Goal: Information Seeking & Learning: Learn about a topic

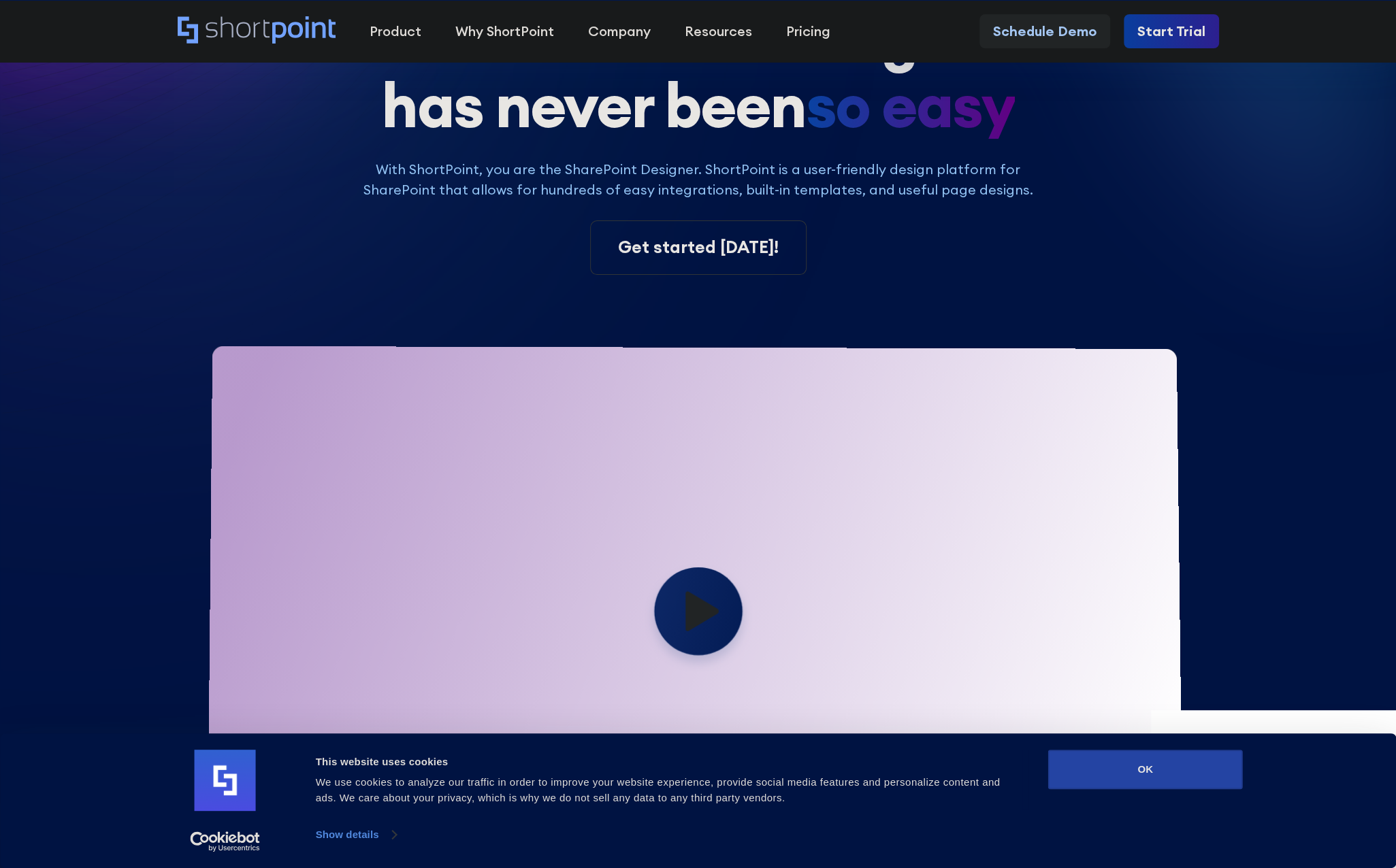
scroll to position [204, 0]
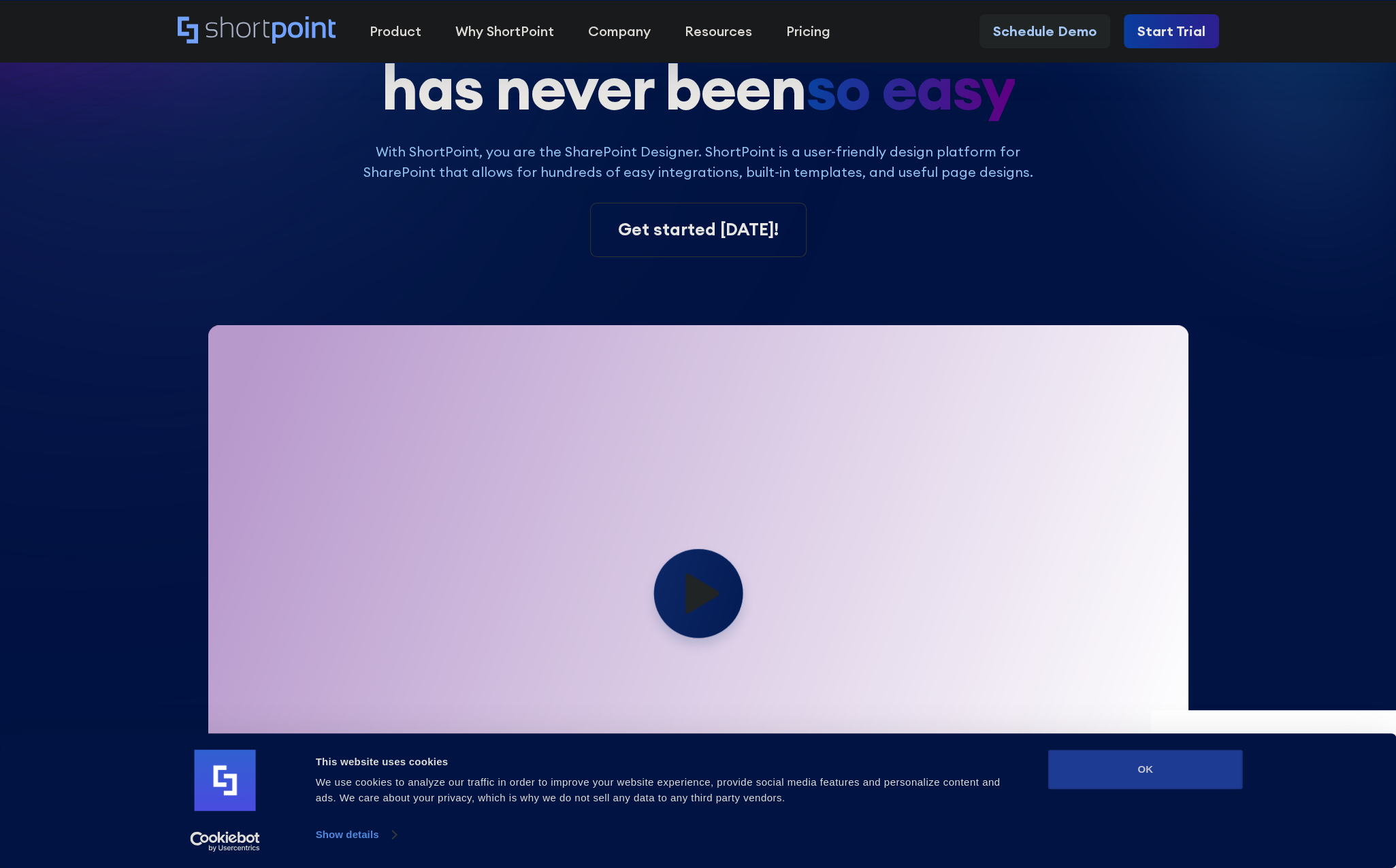
click at [1200, 776] on button "OK" at bounding box center [1145, 769] width 195 height 39
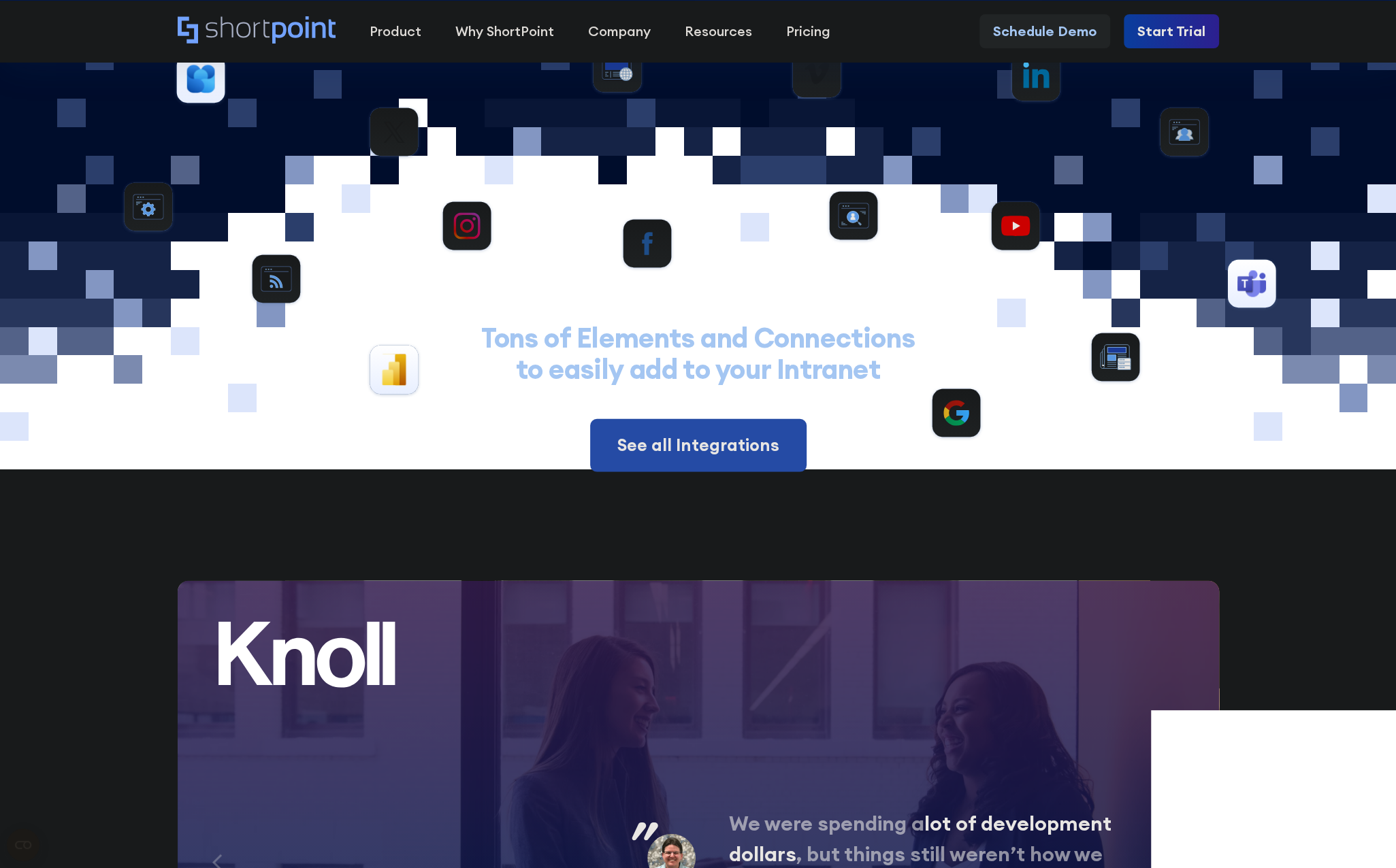
scroll to position [6736, 0]
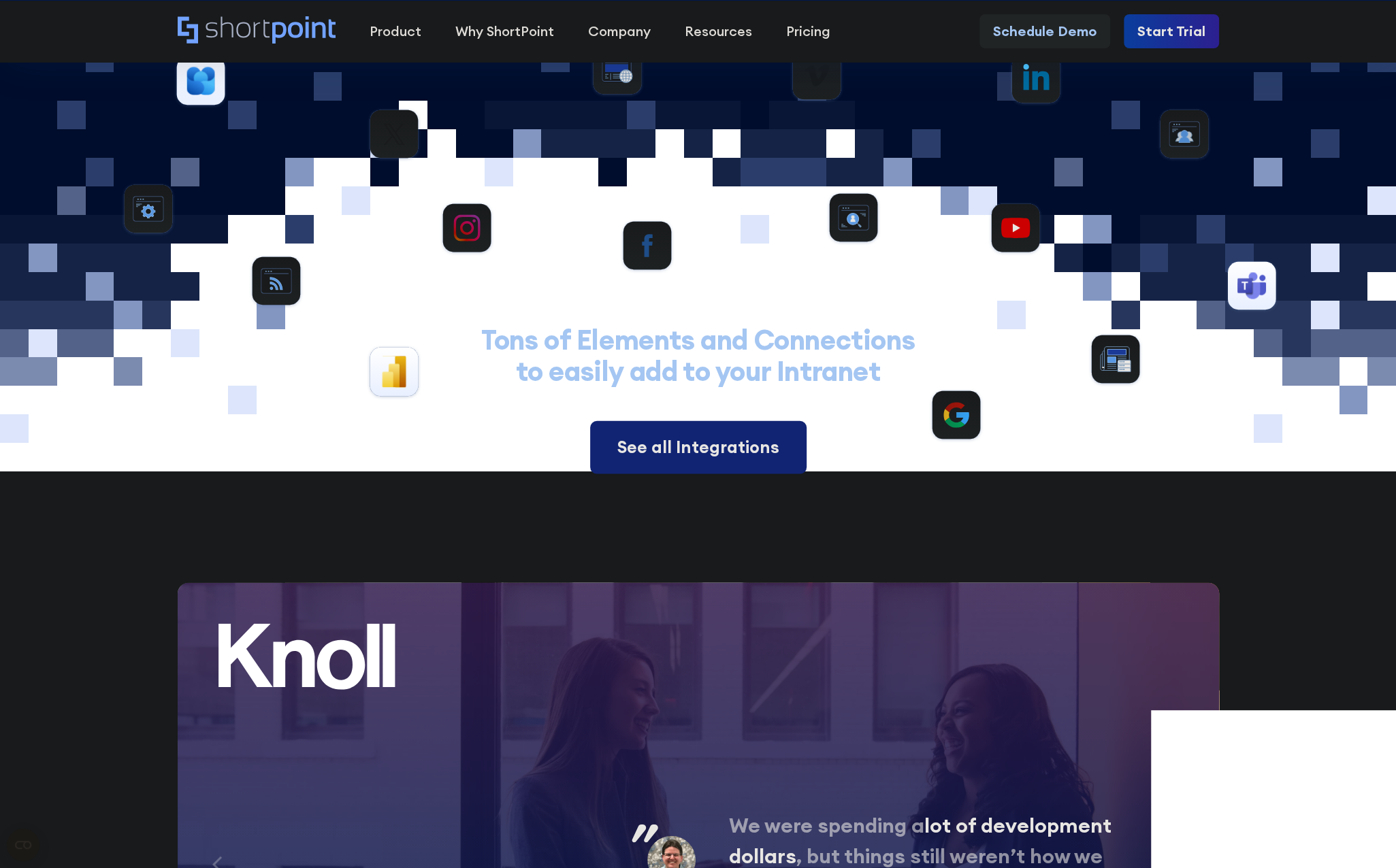
click at [702, 435] on div "See all Integrations" at bounding box center [698, 448] width 162 height 26
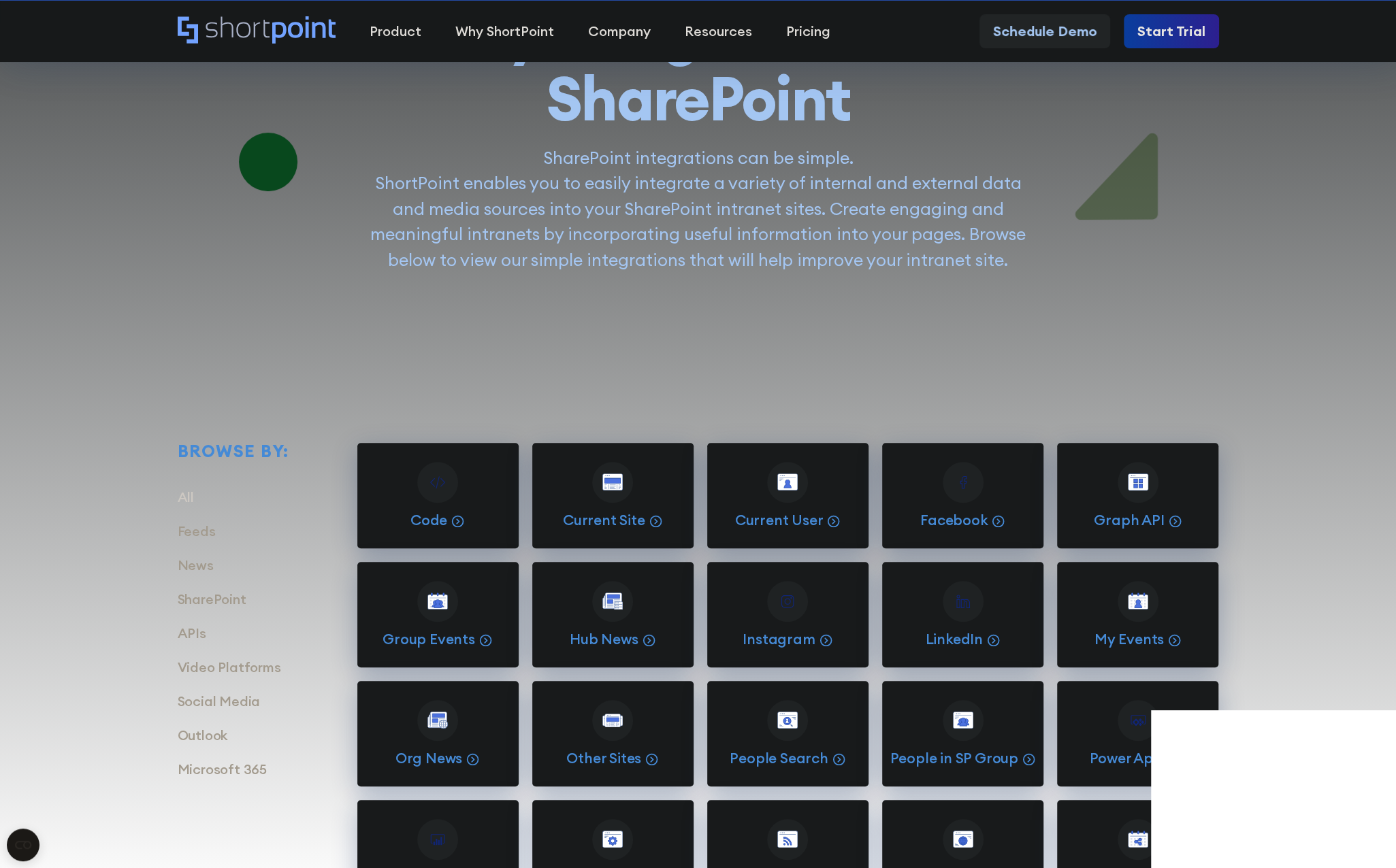
scroll to position [409, 0]
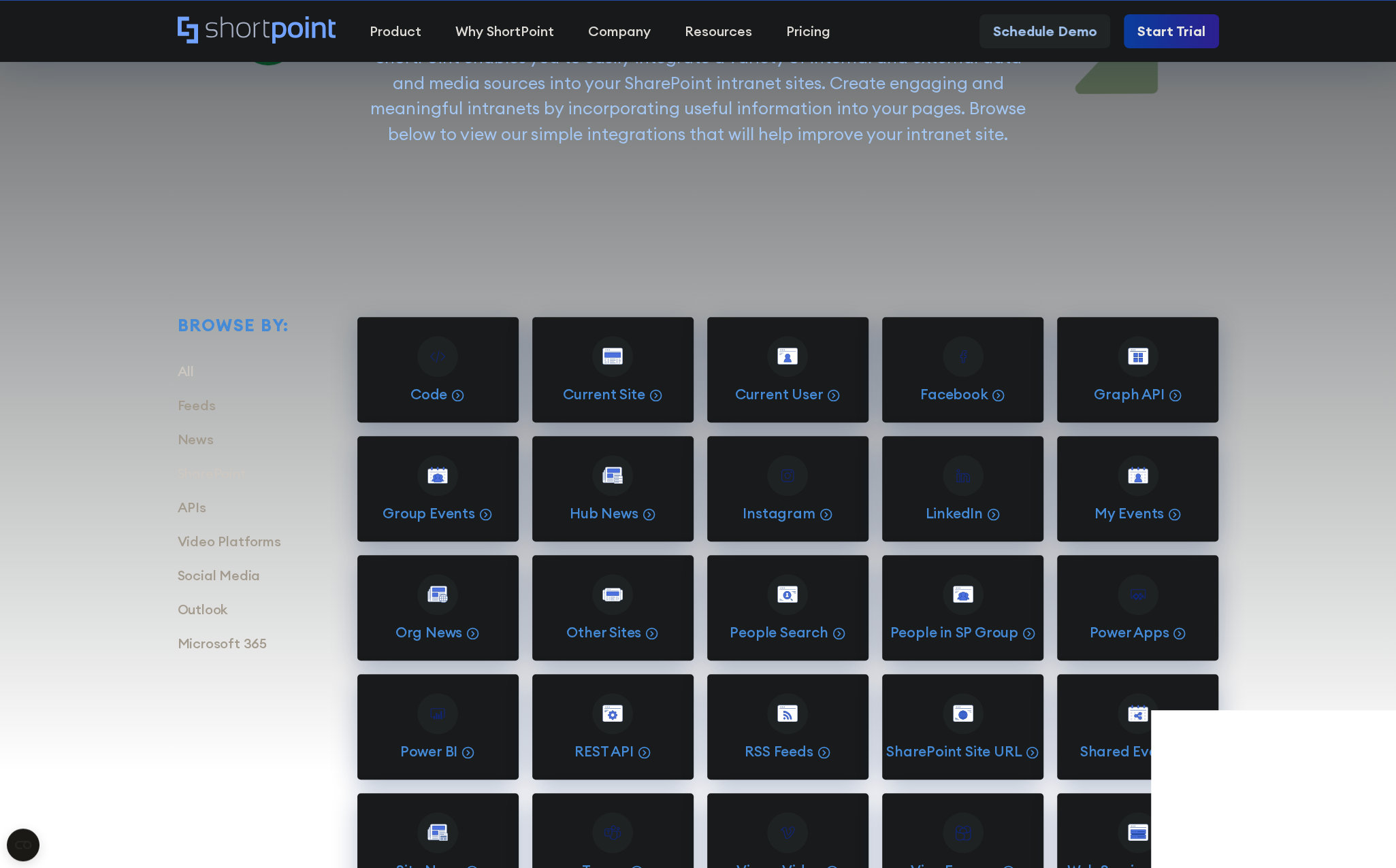
click at [227, 471] on link "SharePoint" at bounding box center [212, 473] width 68 height 17
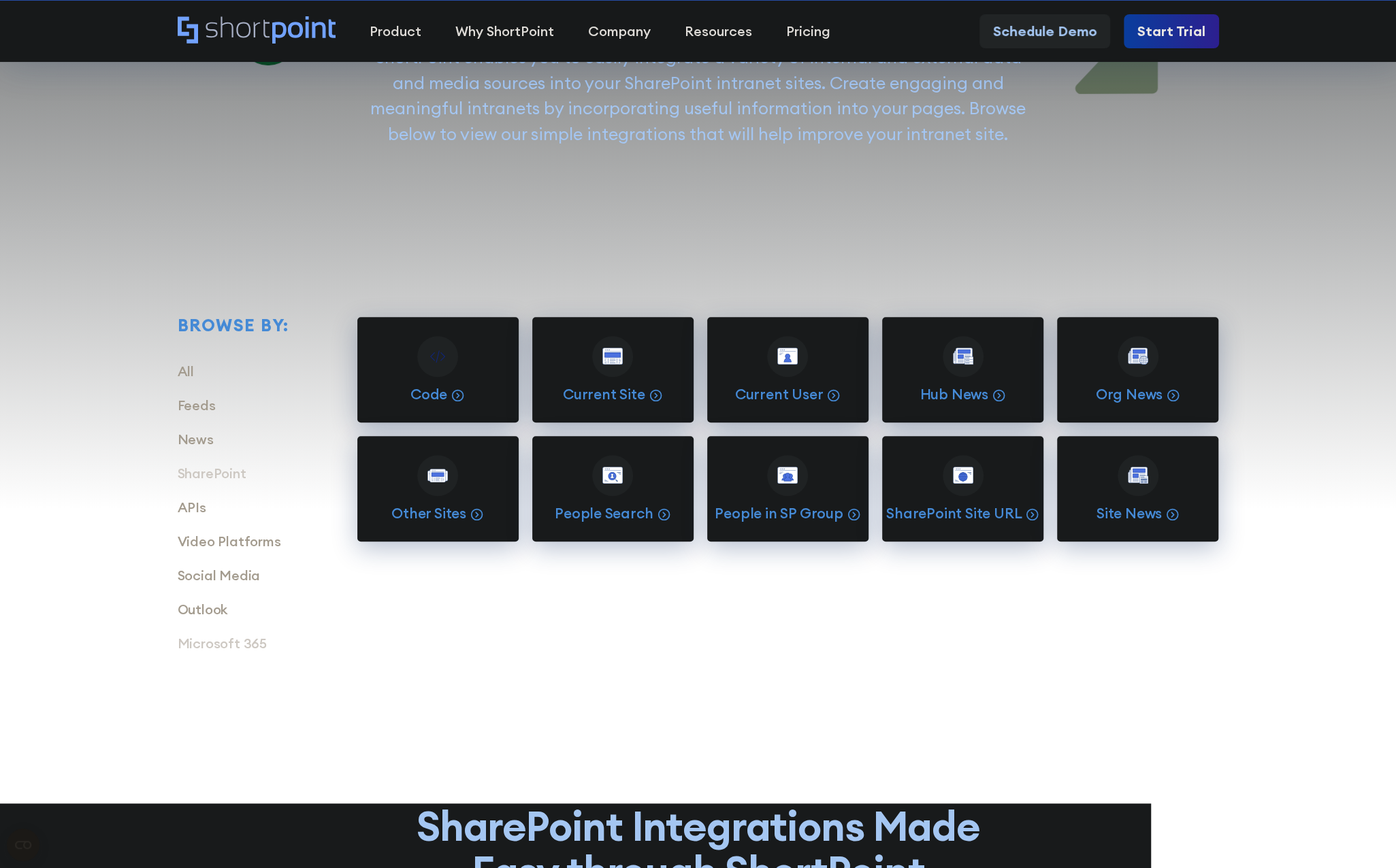
click at [231, 642] on link "Microsoft 365" at bounding box center [221, 643] width 89 height 17
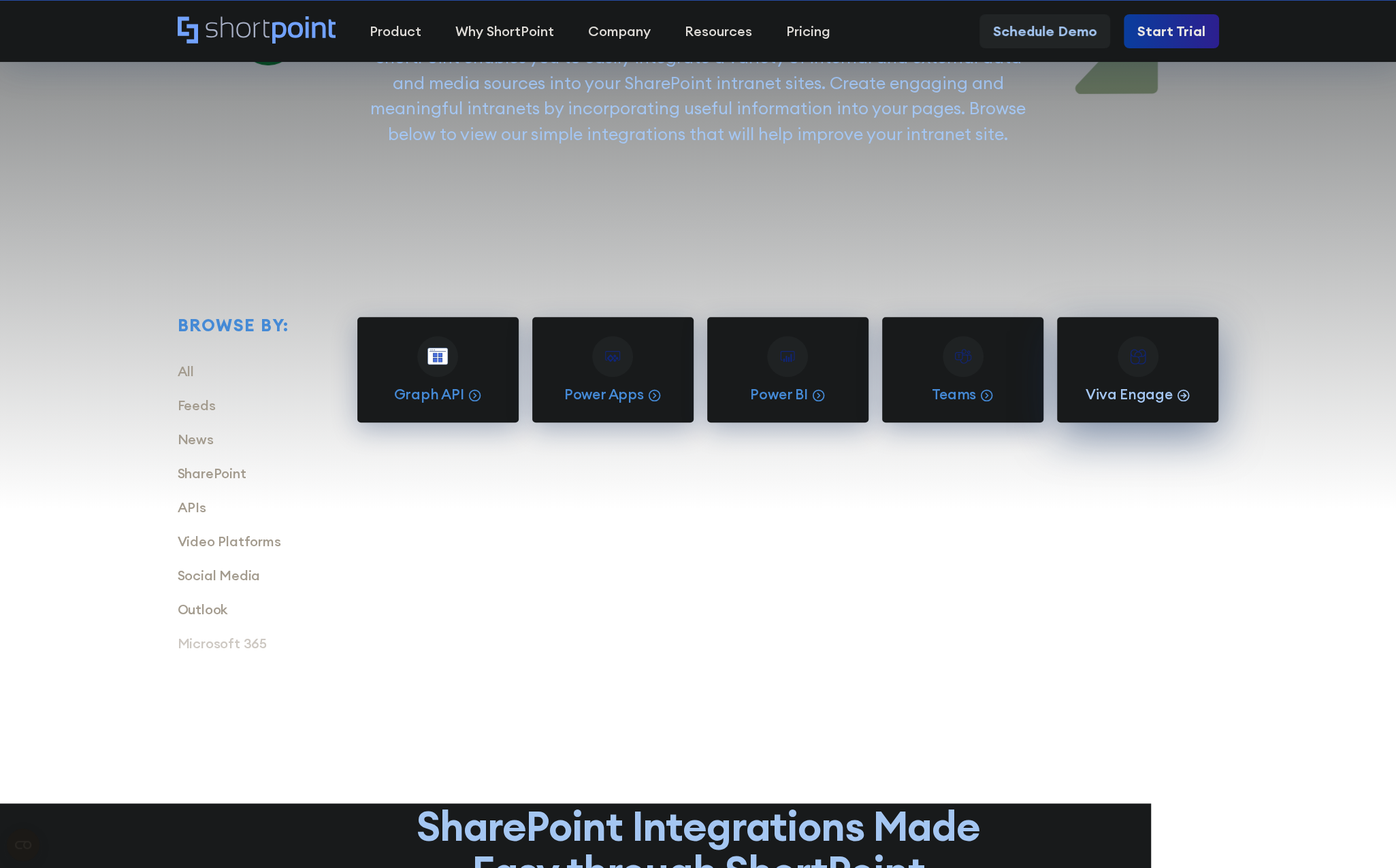
click at [1185, 397] on circle at bounding box center [1182, 395] width 11 height 11
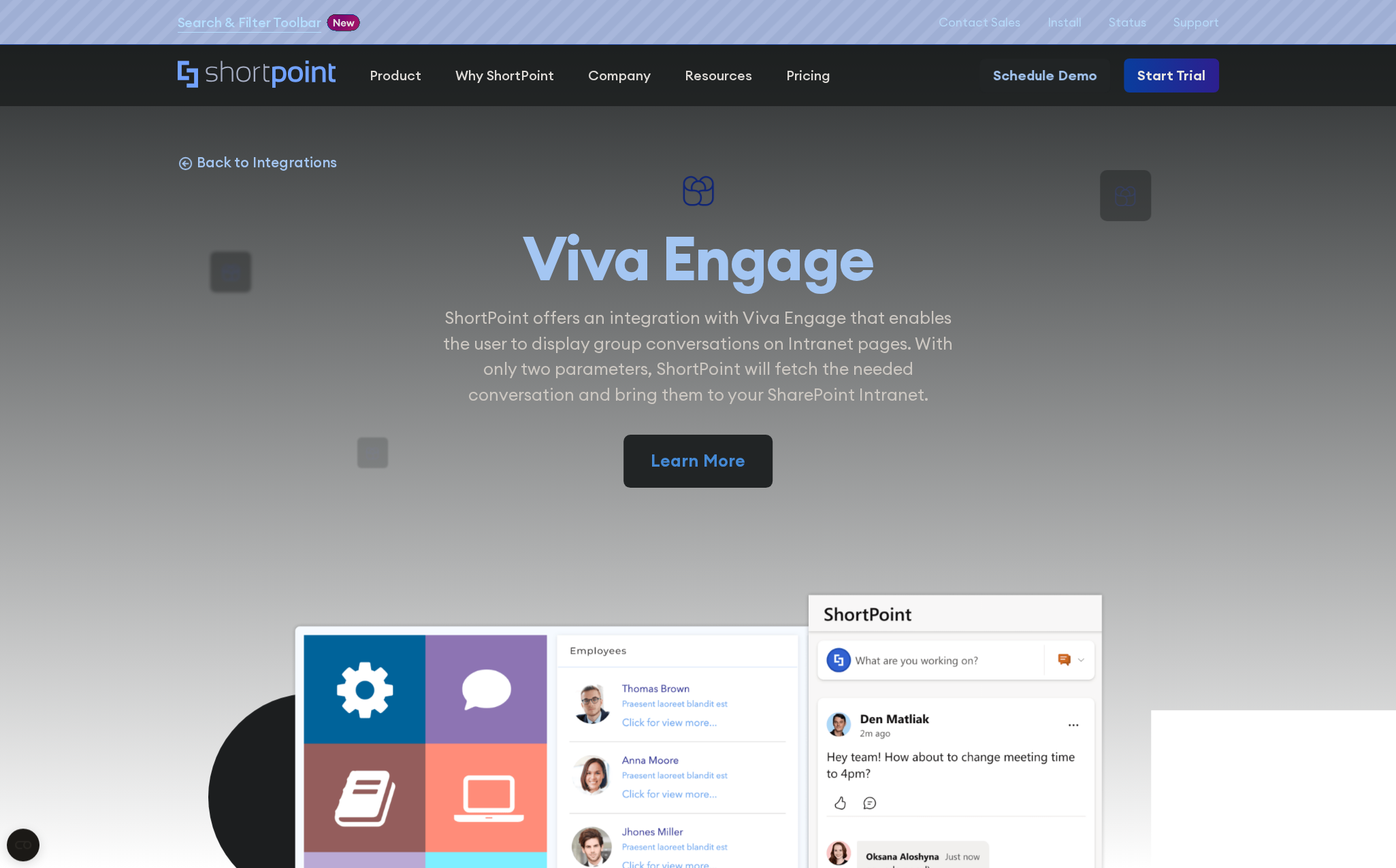
click at [247, 163] on p "Back to Integrations" at bounding box center [267, 162] width 140 height 19
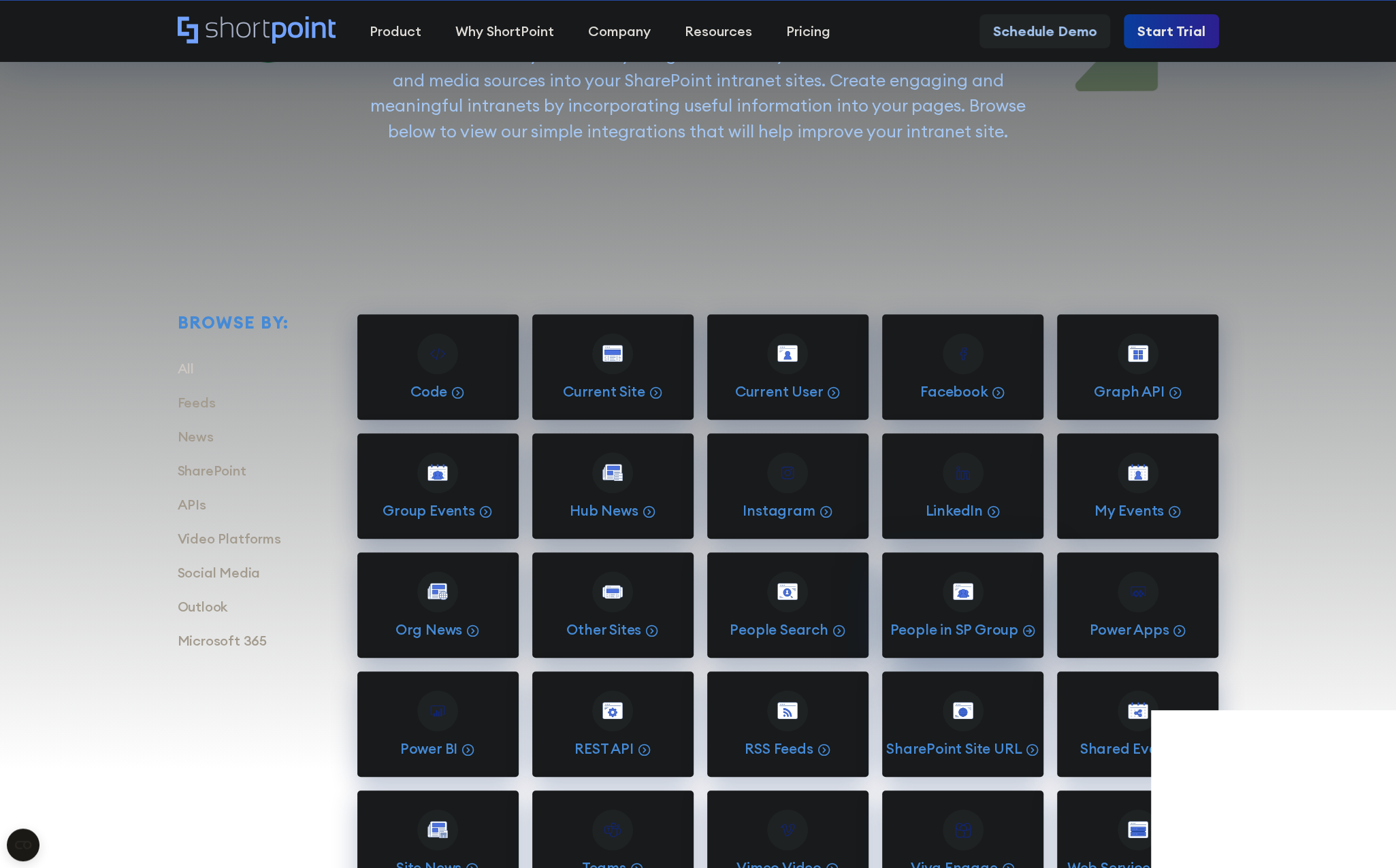
scroll to position [476, 0]
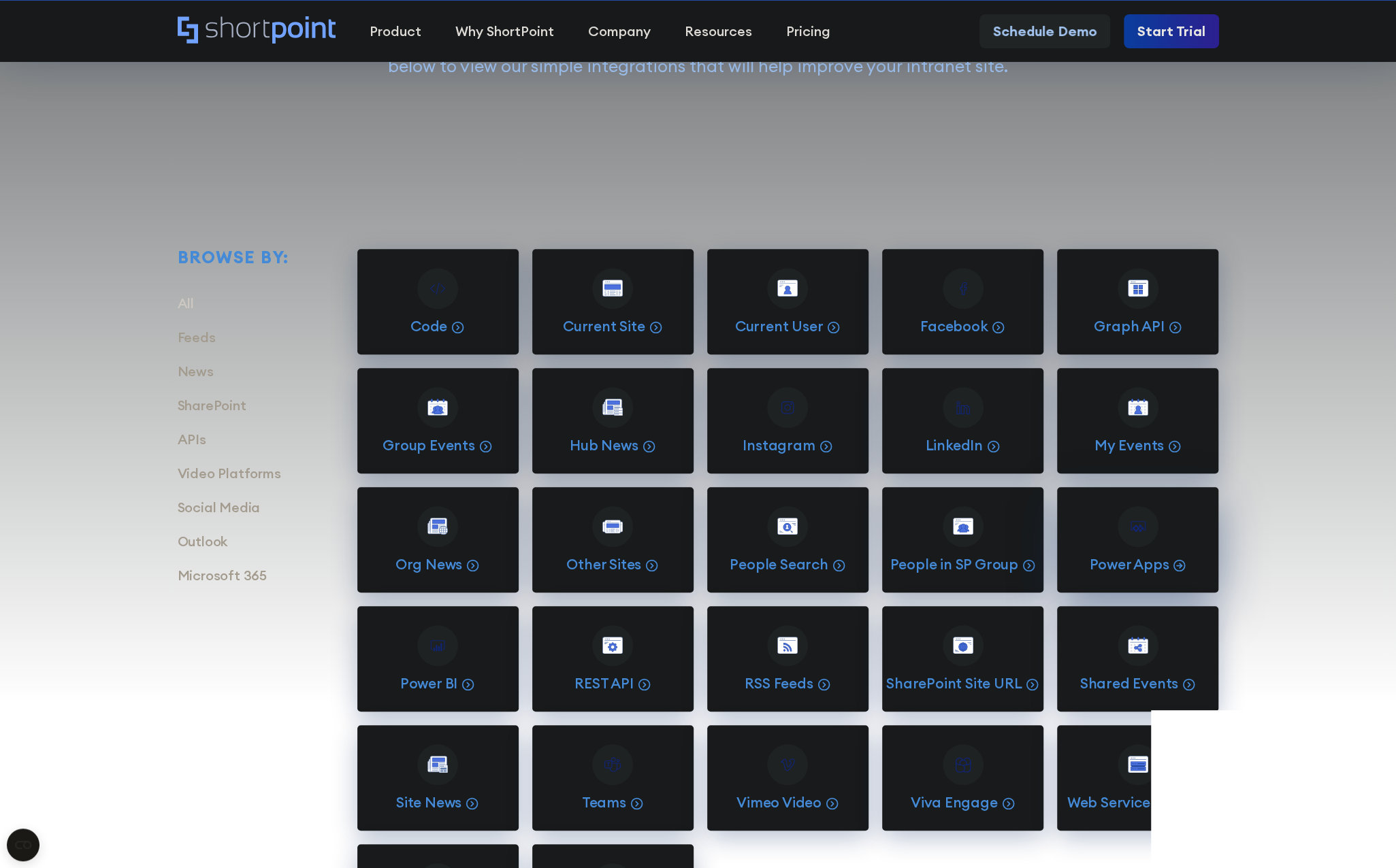
click at [1127, 536] on div at bounding box center [1138, 527] width 41 height 41
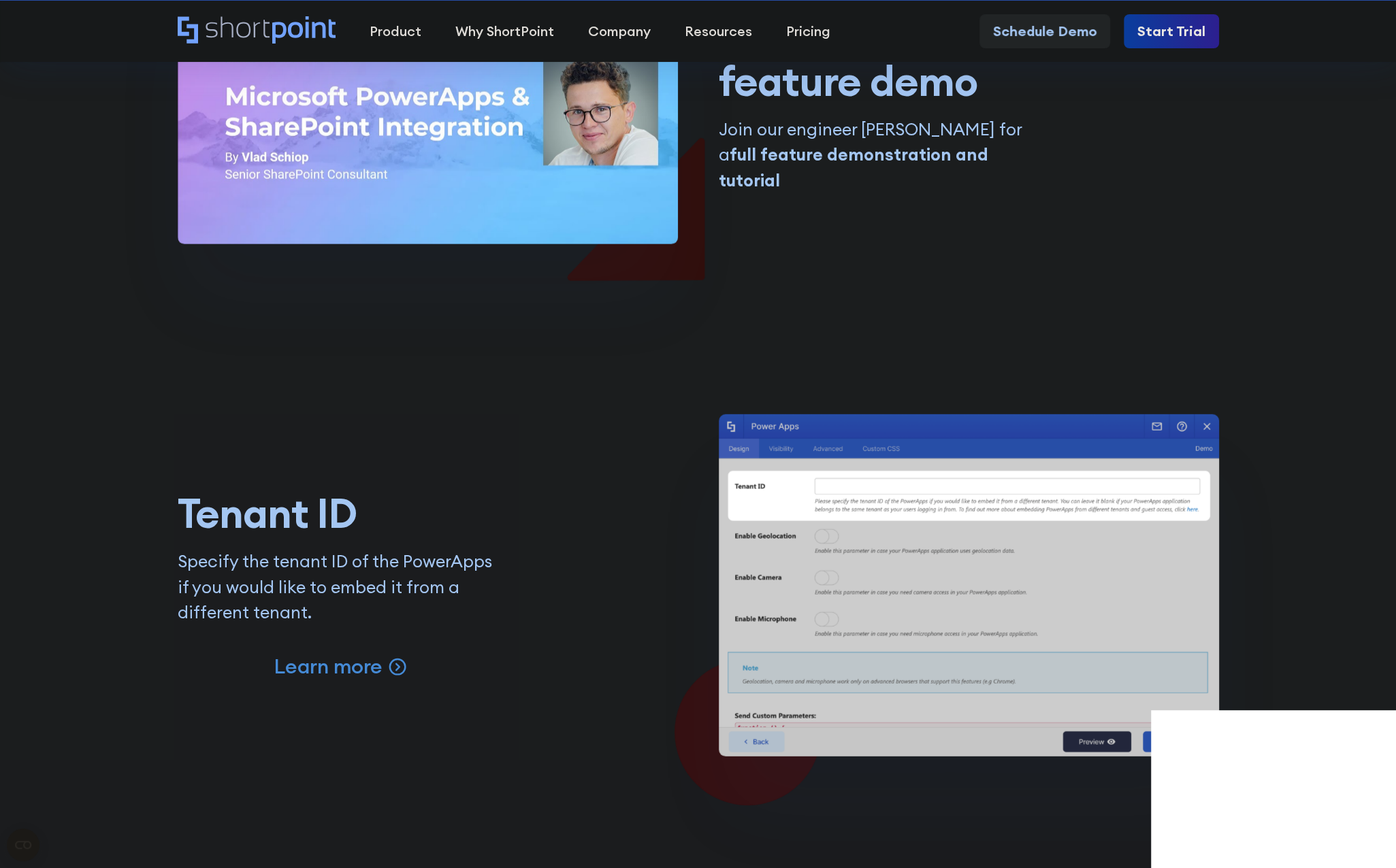
scroll to position [3198, 0]
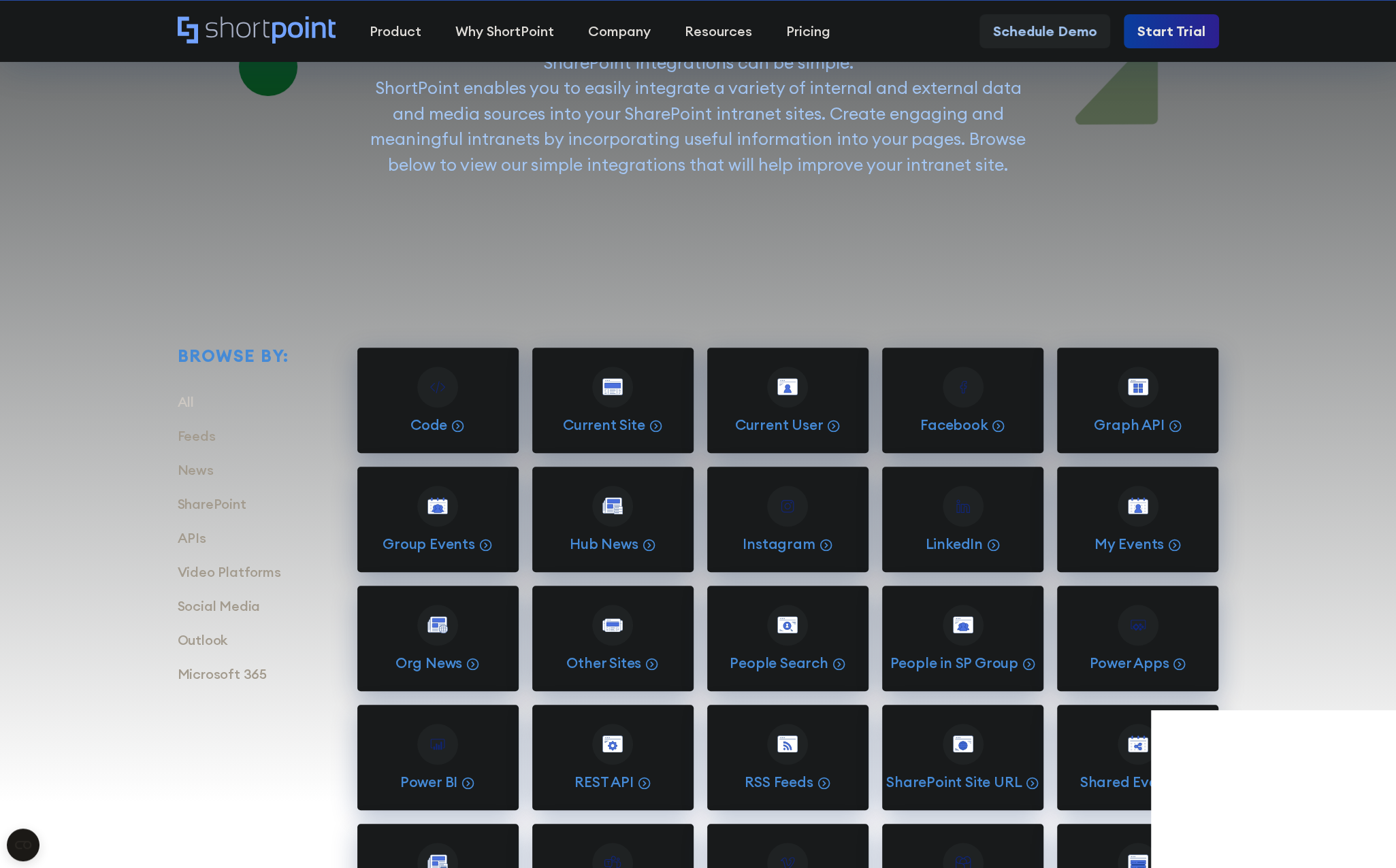
scroll to position [409, 0]
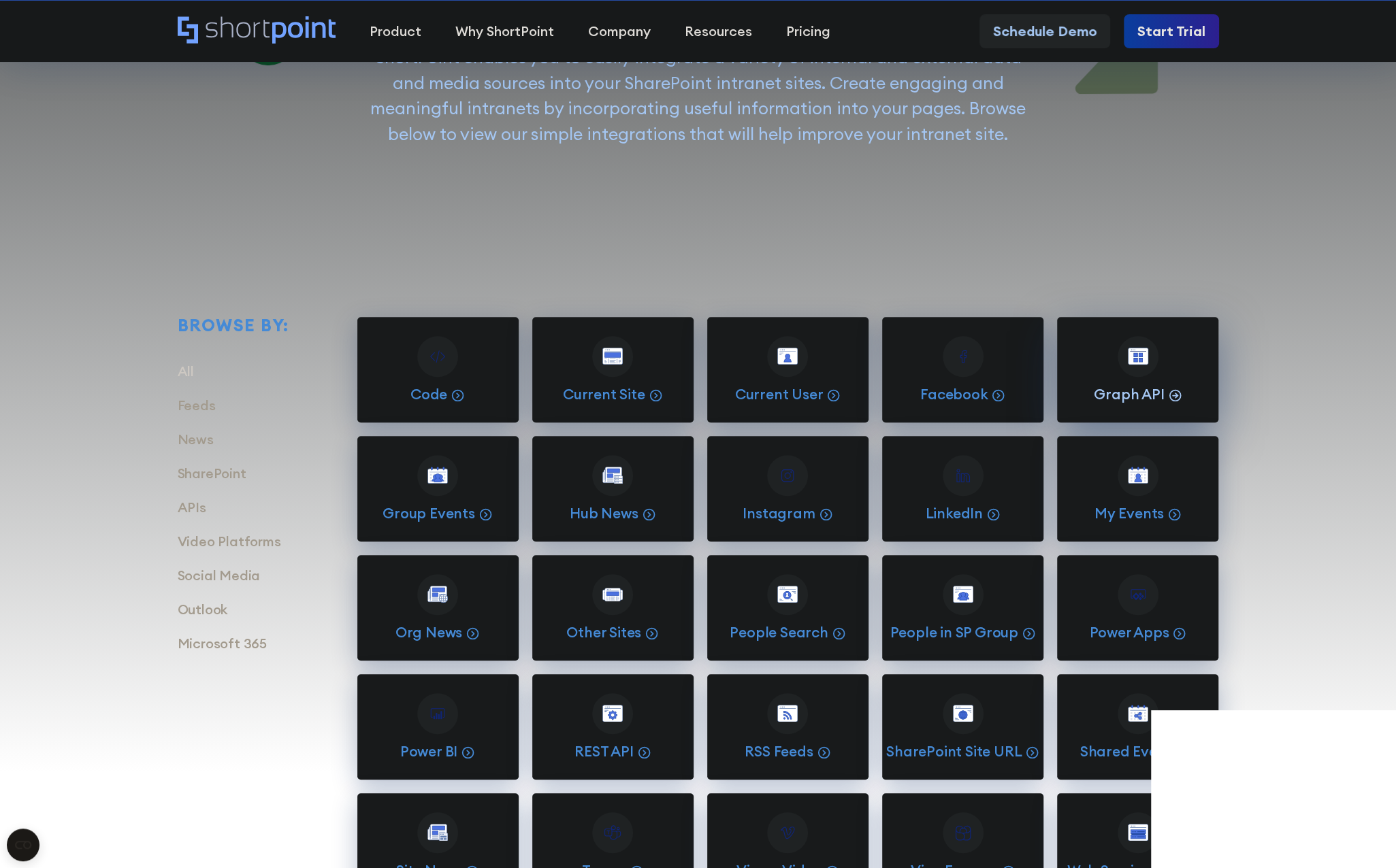
drag, startPoint x: 1140, startPoint y: 395, endPoint x: 1162, endPoint y: 401, distance: 22.8
click at [1140, 395] on p "Graph API" at bounding box center [1129, 394] width 70 height 19
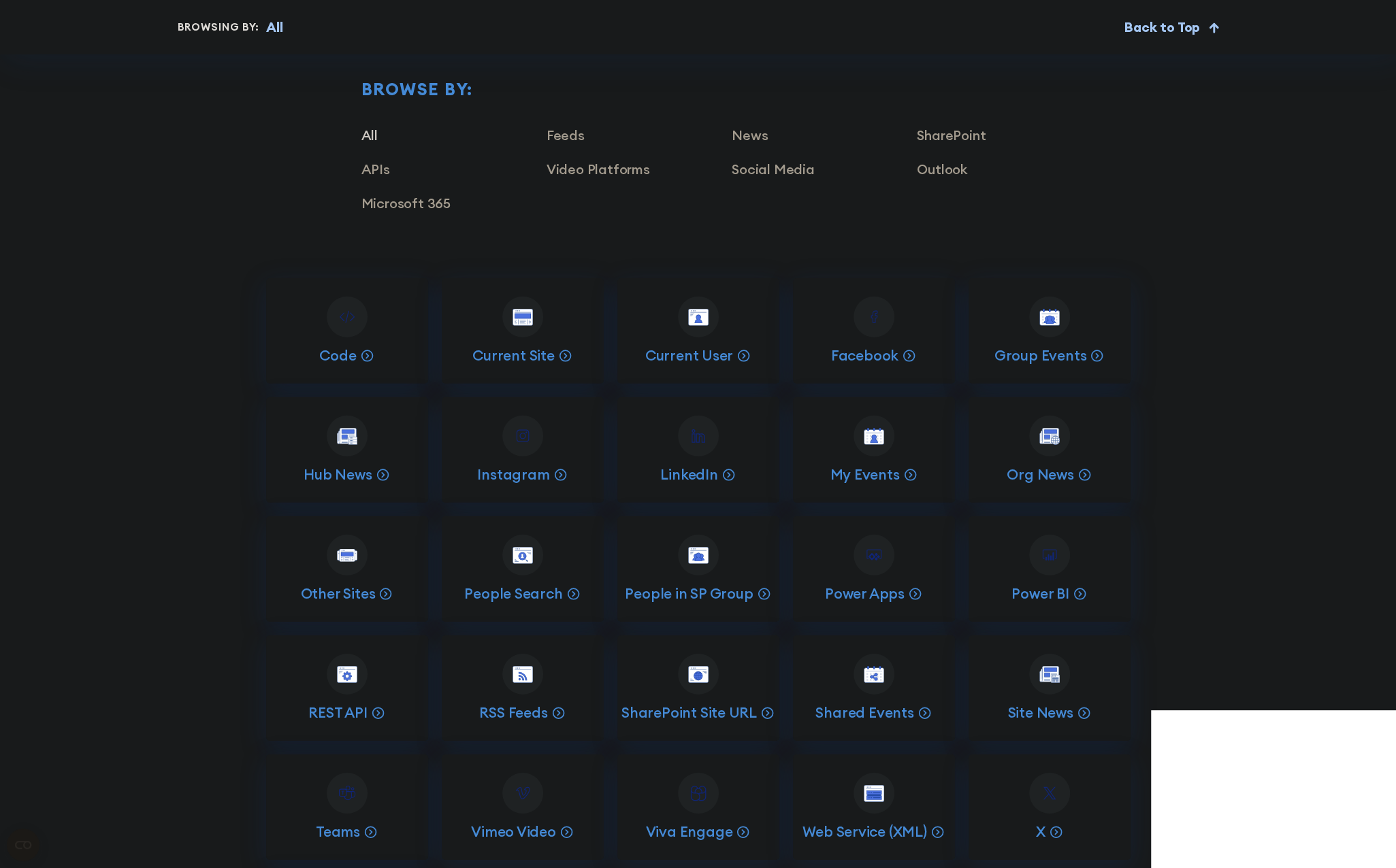
scroll to position [7280, 0]
